Goal: Task Accomplishment & Management: Use online tool/utility

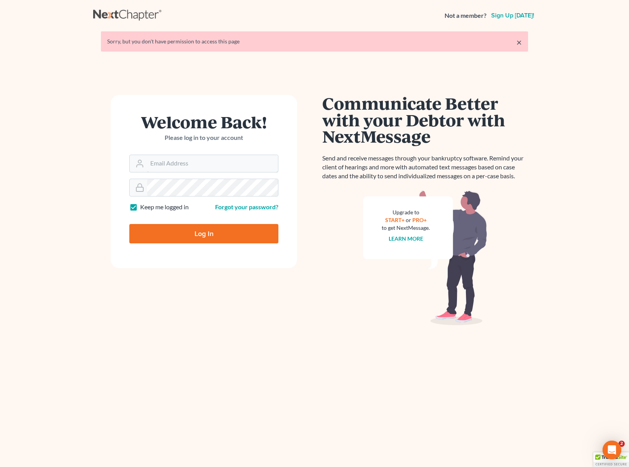
type input "[EMAIL_ADDRESS][DOMAIN_NAME]"
click at [218, 235] on input "Log In" at bounding box center [203, 233] width 149 height 19
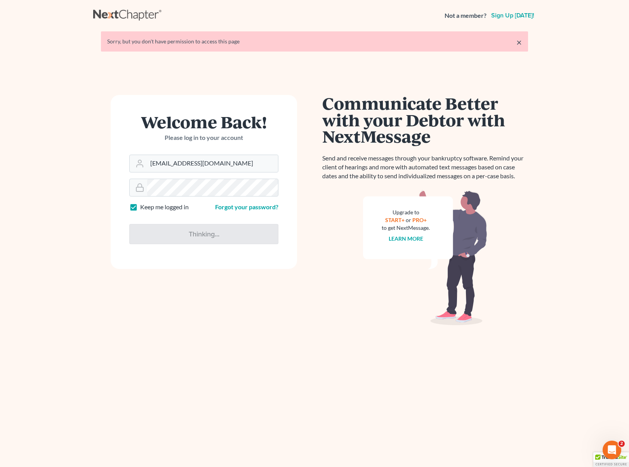
type input "Thinking..."
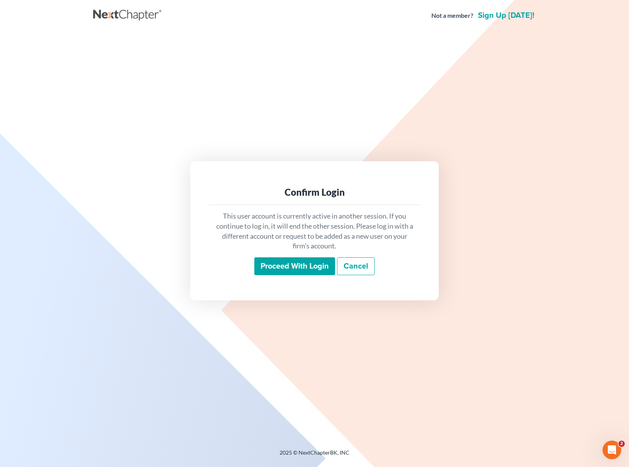
click at [277, 265] on input "Proceed with login" at bounding box center [294, 267] width 81 height 18
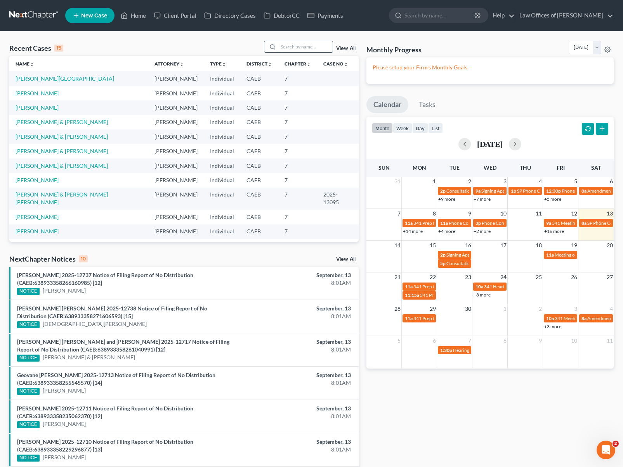
click at [294, 47] on input "search" at bounding box center [305, 46] width 54 height 11
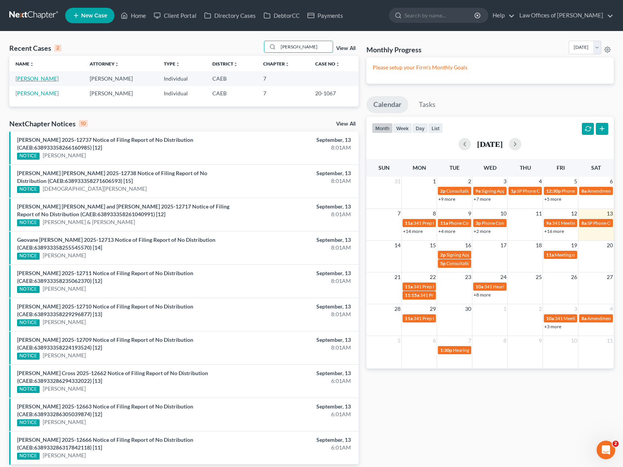
type input "[PERSON_NAME]"
click at [26, 78] on link "[PERSON_NAME]" at bounding box center [37, 78] width 43 height 7
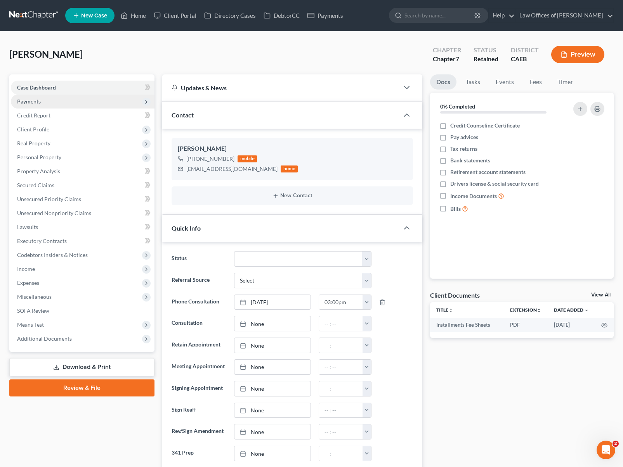
click at [46, 103] on span "Payments" at bounding box center [83, 102] width 144 height 14
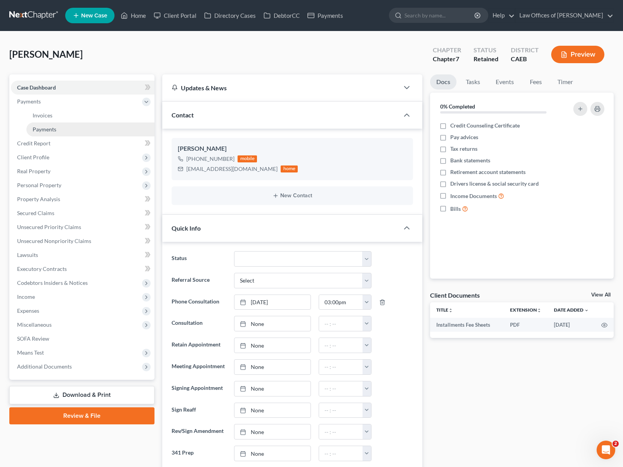
click at [59, 128] on link "Payments" at bounding box center [90, 130] width 128 height 14
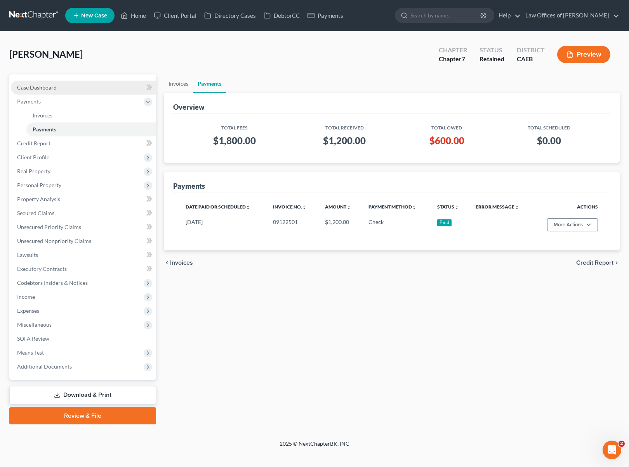
click at [66, 87] on link "Case Dashboard" at bounding box center [83, 88] width 145 height 14
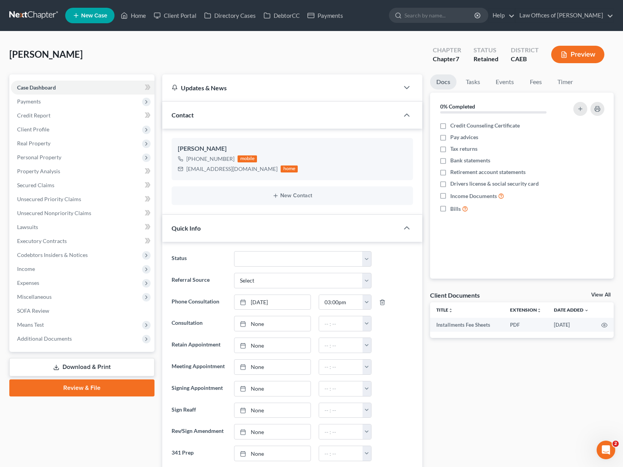
scroll to position [6, 0]
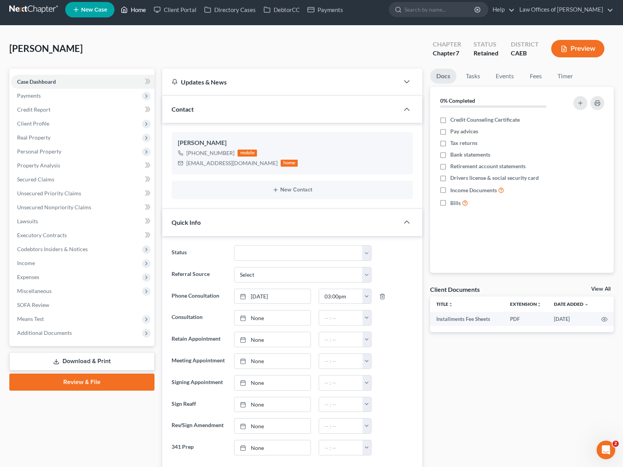
click at [134, 11] on link "Home" at bounding box center [133, 10] width 33 height 14
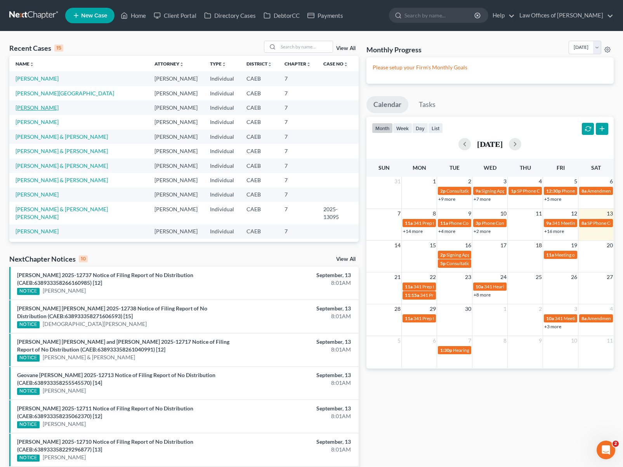
click at [45, 109] on link "Arviso, Angel" at bounding box center [37, 107] width 43 height 7
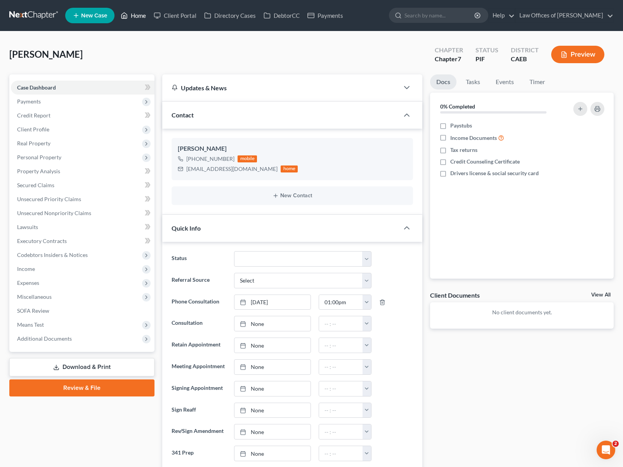
click at [141, 15] on link "Home" at bounding box center [133, 16] width 33 height 14
